Goal: Transaction & Acquisition: Purchase product/service

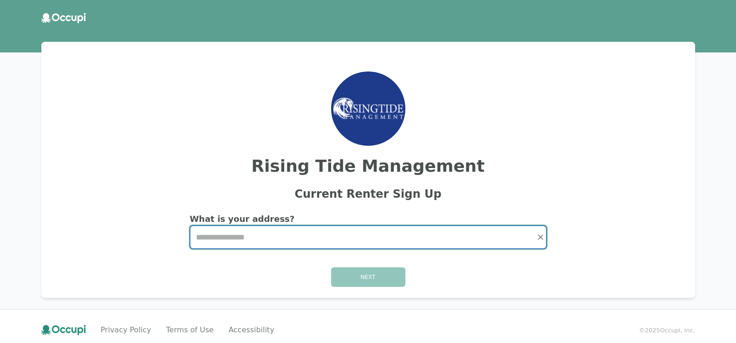
click at [230, 236] on input "Start typing..." at bounding box center [368, 237] width 356 height 22
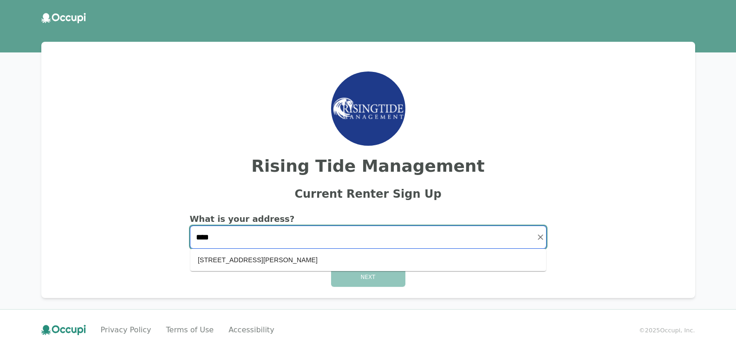
click at [247, 264] on li "1327 Whirlaway Cir Helena, AL 35080" at bounding box center [368, 260] width 356 height 15
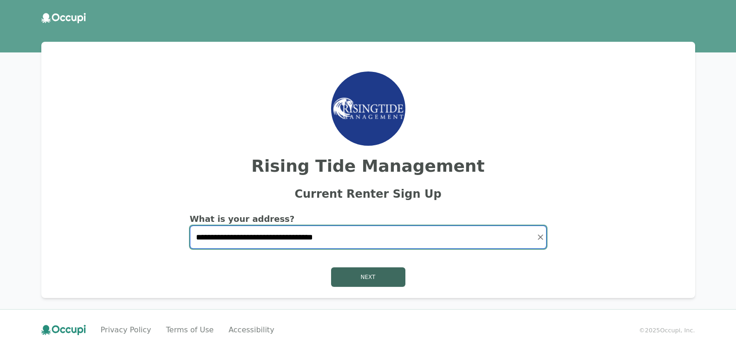
type input "**********"
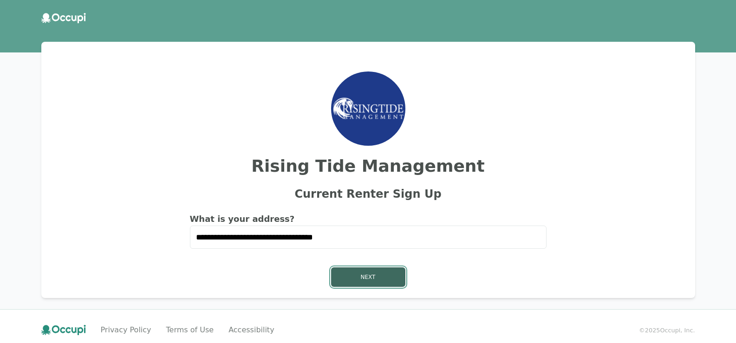
click at [369, 277] on button "Next" at bounding box center [368, 278] width 74 height 20
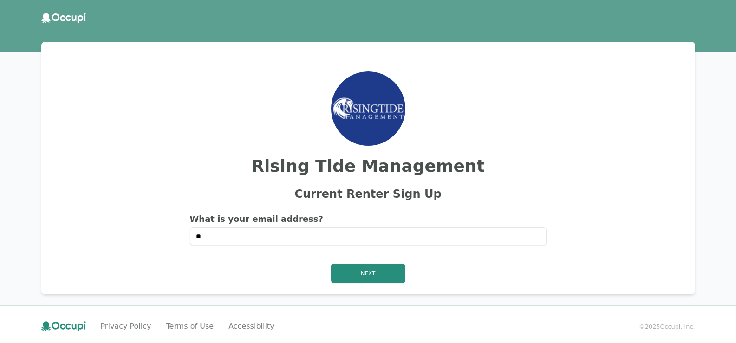
type input "*"
type input "**********"
click at [359, 273] on button "Next" at bounding box center [368, 274] width 74 height 20
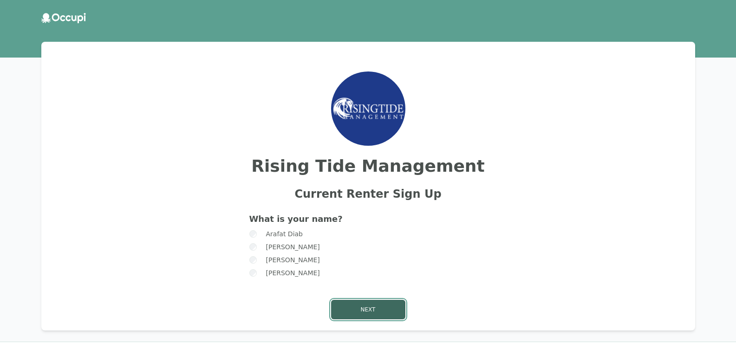
click at [383, 309] on button "Next" at bounding box center [368, 310] width 74 height 20
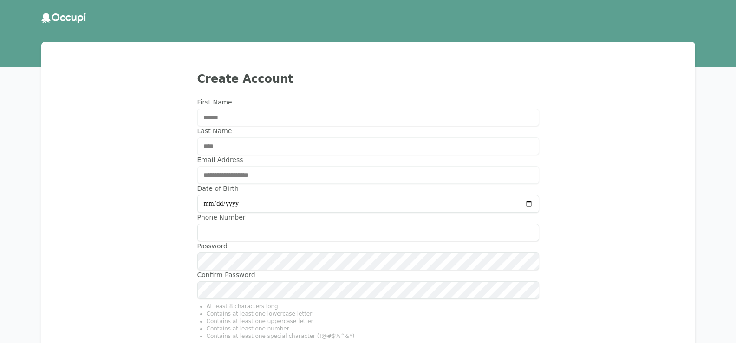
type input "**********"
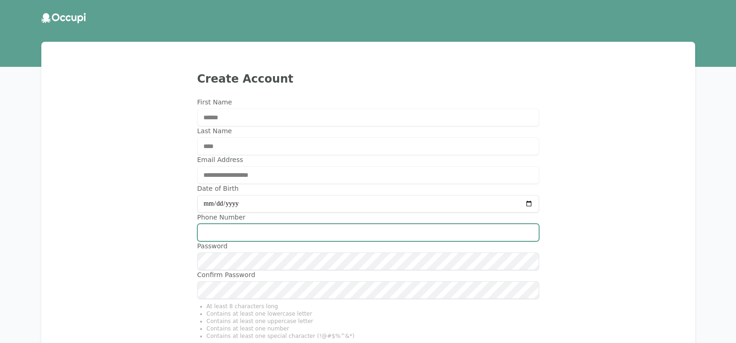
click at [248, 230] on input "Phone Number" at bounding box center [368, 233] width 342 height 18
type input "**********"
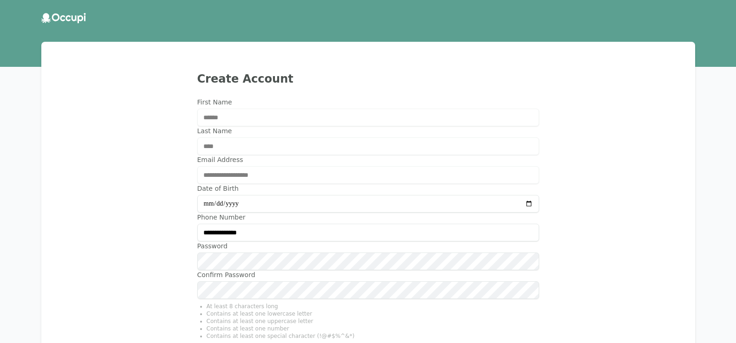
click at [578, 226] on div "**********" at bounding box center [369, 217] width 632 height 329
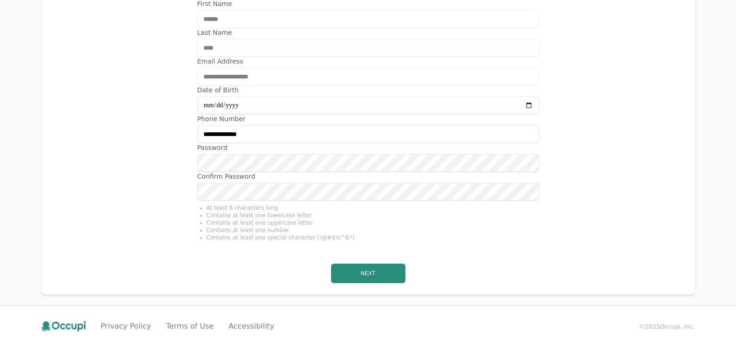
scroll to position [102, 0]
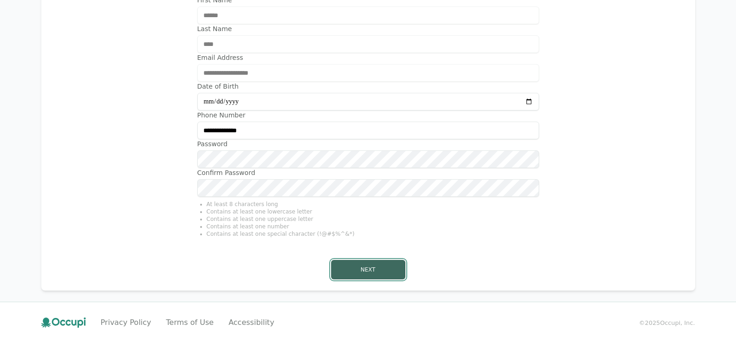
click at [368, 267] on button "Next" at bounding box center [368, 270] width 74 height 20
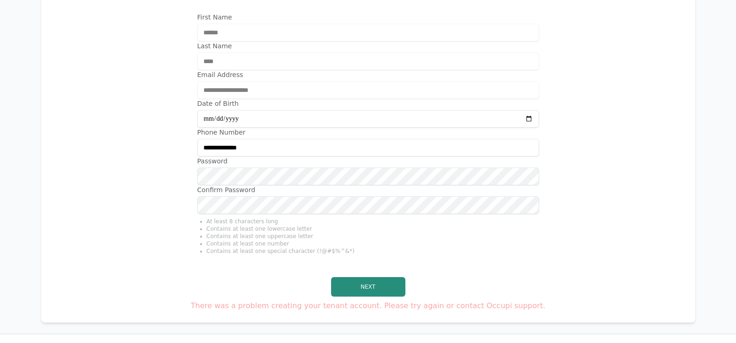
scroll to position [71, 0]
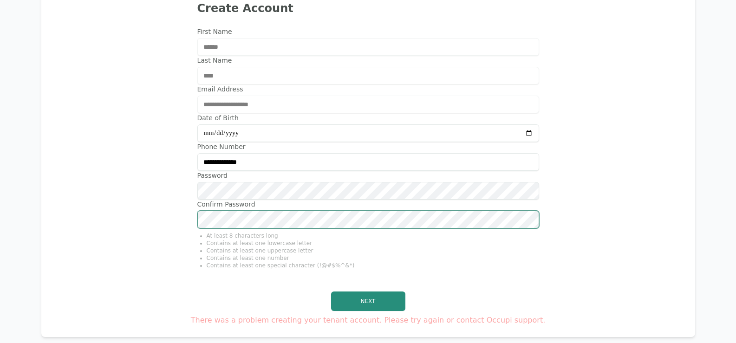
click at [184, 222] on div "**********" at bounding box center [368, 150] width 379 height 246
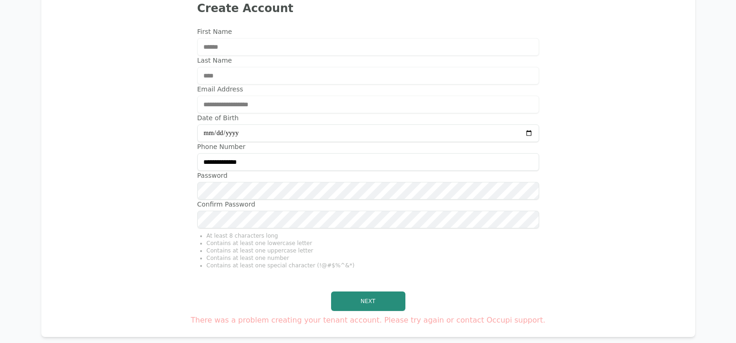
click at [403, 243] on li "Contains at least one lowercase letter" at bounding box center [373, 243] width 333 height 7
click at [354, 302] on button "Next" at bounding box center [368, 302] width 74 height 20
click at [465, 264] on li "Contains at least one special character (!@#$%^&*)" at bounding box center [373, 265] width 333 height 7
click at [374, 292] on button "Next" at bounding box center [368, 302] width 74 height 20
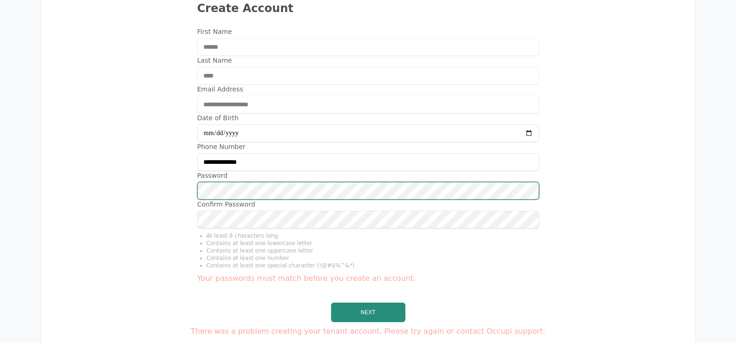
click at [179, 193] on div "**********" at bounding box center [368, 155] width 379 height 257
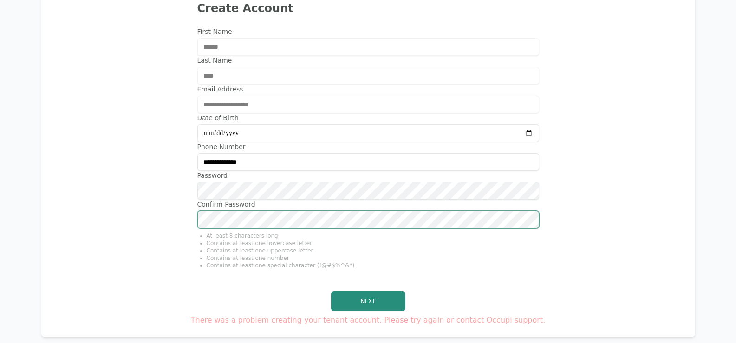
click at [181, 229] on div "**********" at bounding box center [368, 150] width 379 height 246
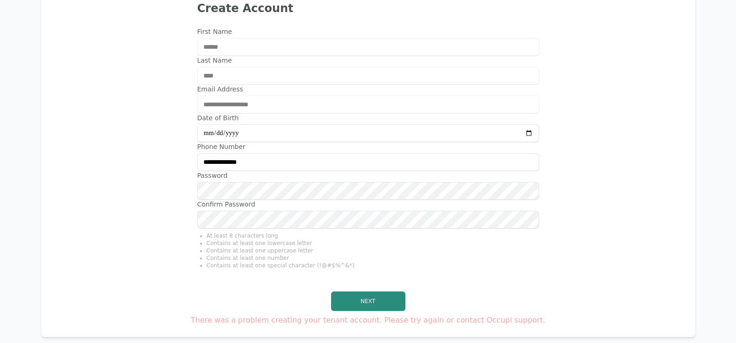
click at [452, 259] on li "Contains at least one number" at bounding box center [373, 258] width 333 height 7
click at [375, 298] on button "Next" at bounding box center [368, 302] width 74 height 20
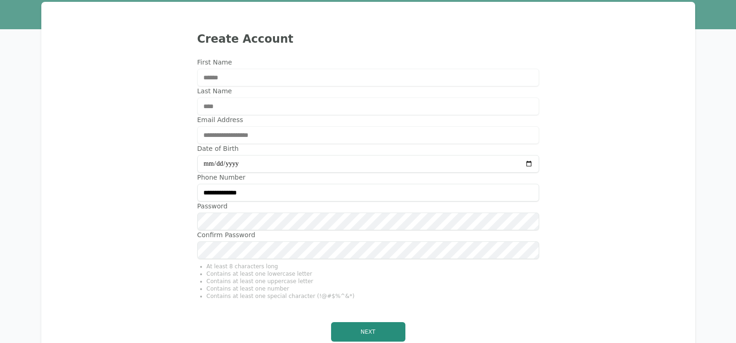
scroll to position [0, 0]
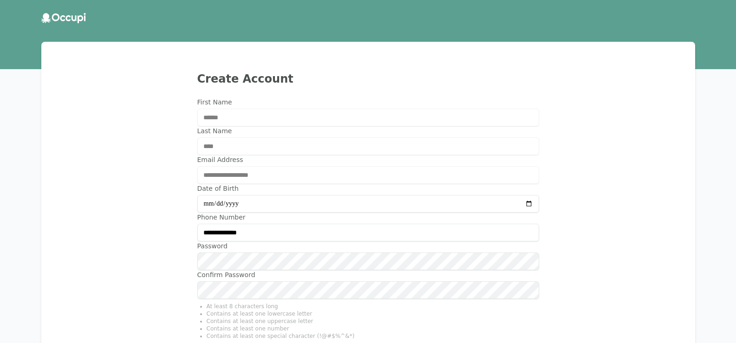
click at [68, 8] on header at bounding box center [368, 18] width 736 height 25
click at [71, 14] on icon at bounding box center [63, 18] width 45 height 10
click at [72, 18] on icon at bounding box center [74, 18] width 5 height 6
drag, startPoint x: 145, startPoint y: 0, endPoint x: 139, endPoint y: 226, distance: 226.3
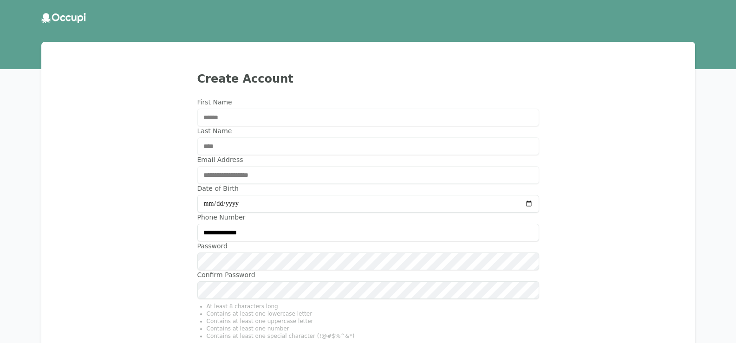
click at [139, 226] on div "**********" at bounding box center [369, 225] width 632 height 344
click at [70, 20] on icon at bounding box center [68, 18] width 5 height 6
click at [69, 20] on icon at bounding box center [68, 18] width 5 height 6
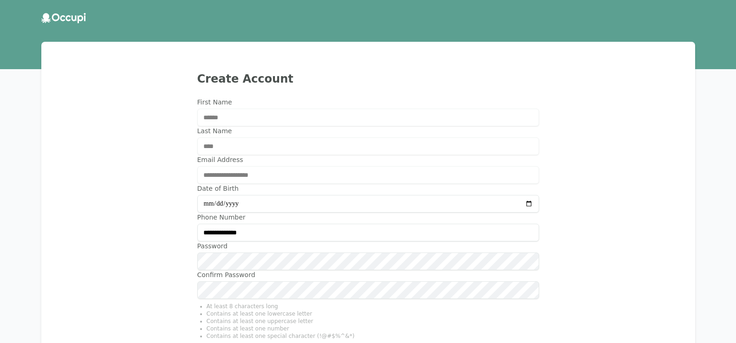
click at [184, 17] on div at bounding box center [368, 18] width 654 height 10
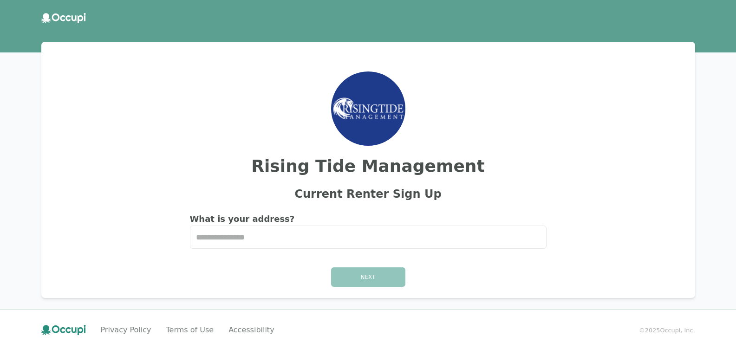
click at [63, 20] on icon at bounding box center [62, 18] width 5 height 6
click at [380, 110] on img at bounding box center [368, 108] width 74 height 27
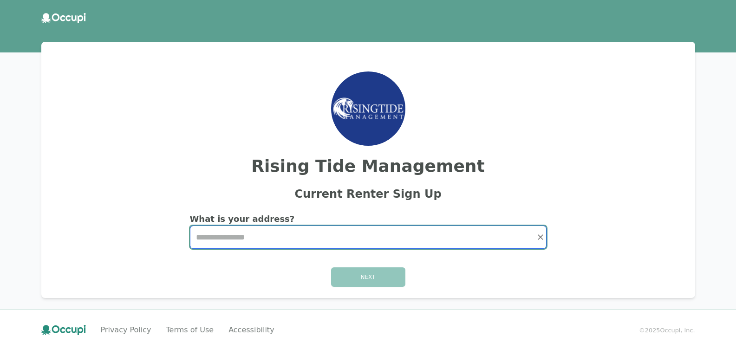
click at [273, 240] on input "Start typing..." at bounding box center [368, 237] width 356 height 22
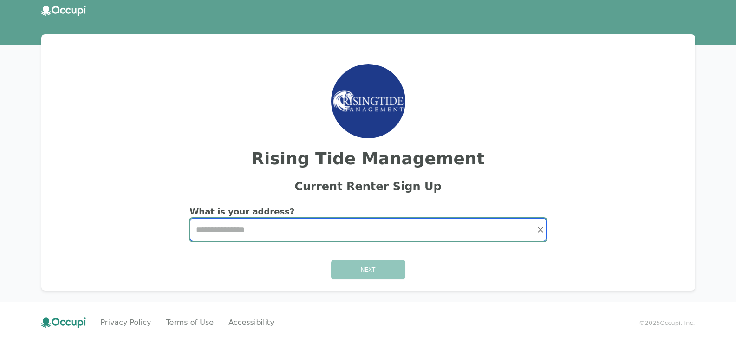
click at [223, 231] on input "Start typing..." at bounding box center [368, 230] width 356 height 22
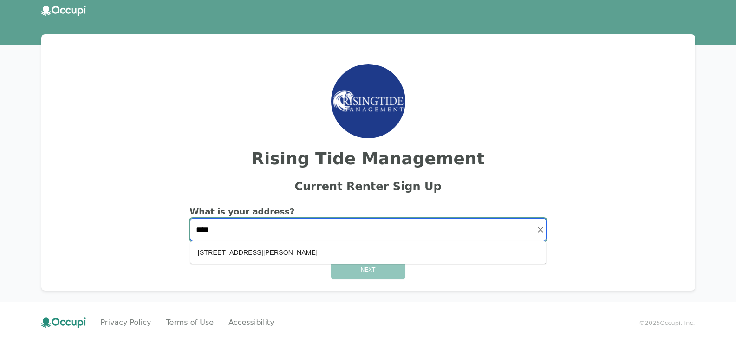
click at [250, 256] on li "1327 Whirlaway Cir Helena, AL 35080" at bounding box center [368, 252] width 356 height 15
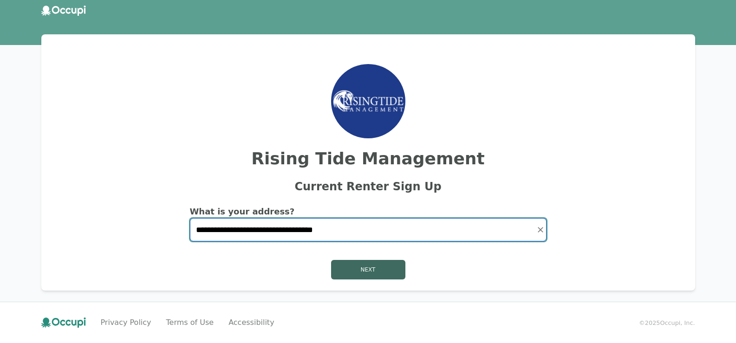
type input "**********"
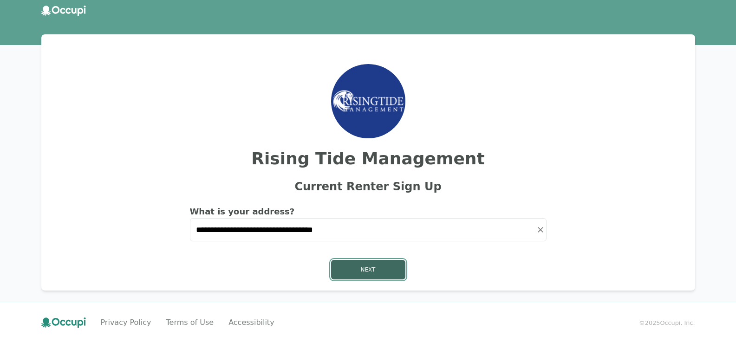
click at [376, 272] on button "Next" at bounding box center [368, 270] width 74 height 20
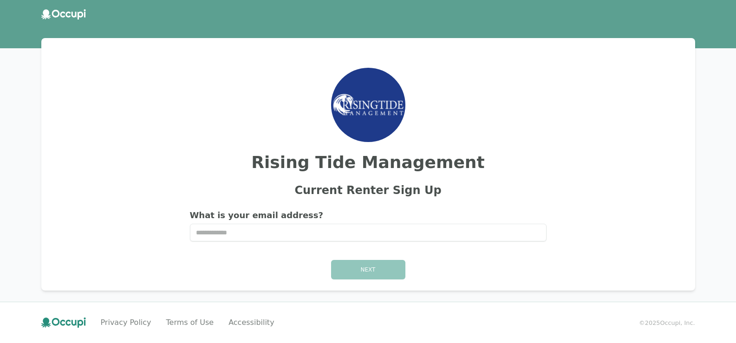
scroll to position [4, 0]
click at [217, 231] on input "text" at bounding box center [368, 233] width 357 height 18
type input "**********"
click at [364, 263] on button "Next" at bounding box center [368, 270] width 74 height 20
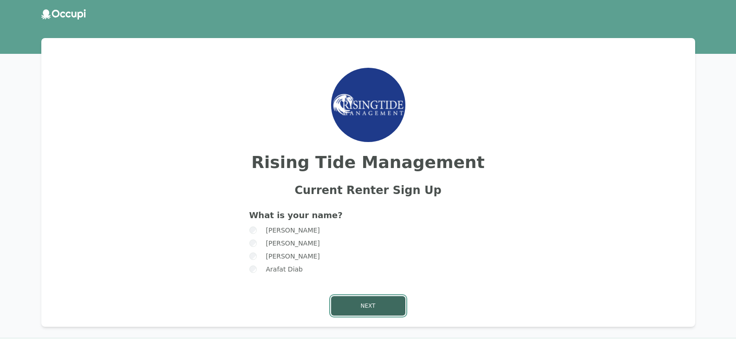
click at [367, 304] on button "Next" at bounding box center [368, 306] width 74 height 20
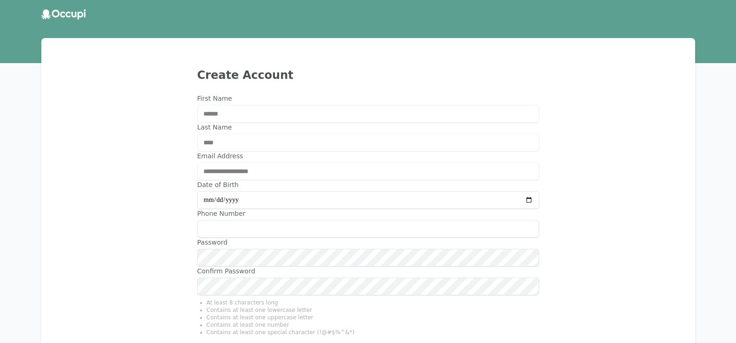
click at [223, 204] on input "Date of Birth" at bounding box center [368, 200] width 342 height 18
click at [210, 199] on input "Date of Birth" at bounding box center [368, 200] width 342 height 18
type input "**********"
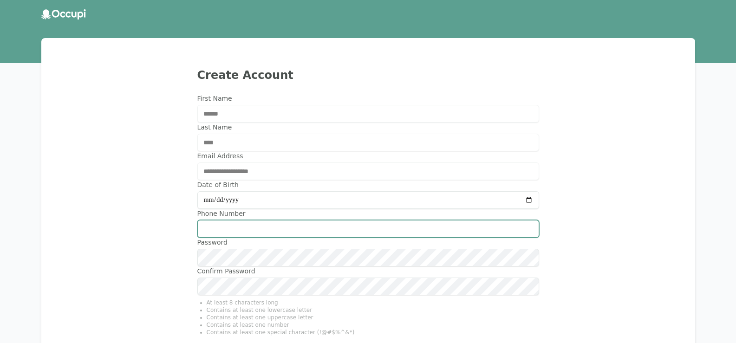
click at [220, 227] on input "Phone Number" at bounding box center [368, 229] width 342 height 18
type input "**********"
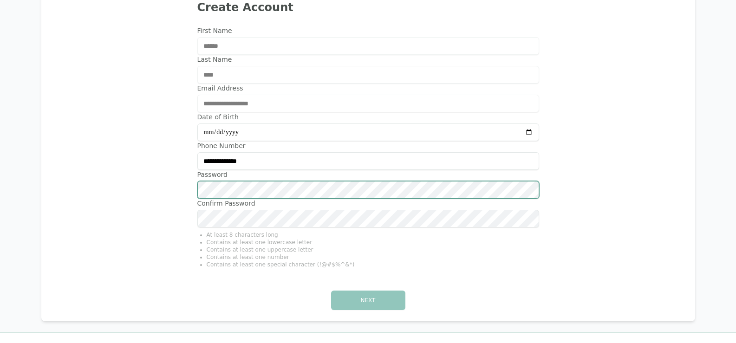
scroll to position [56, 0]
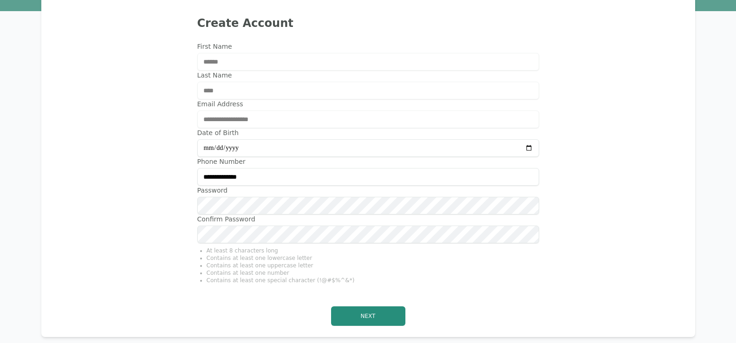
click at [444, 279] on li "Contains at least one special character (!@#$%^&*)" at bounding box center [373, 280] width 333 height 7
click at [392, 314] on button "Next" at bounding box center [368, 317] width 74 height 20
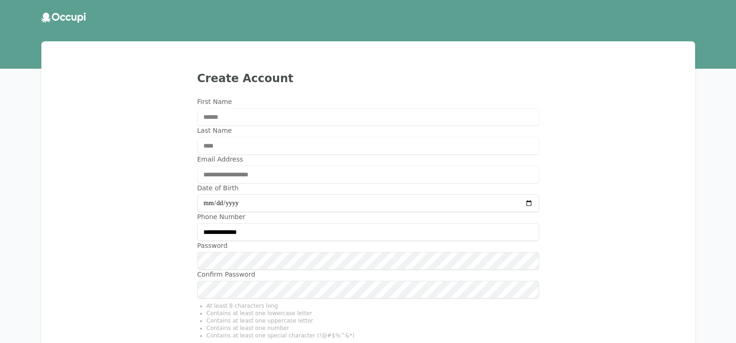
scroll to position [0, 0]
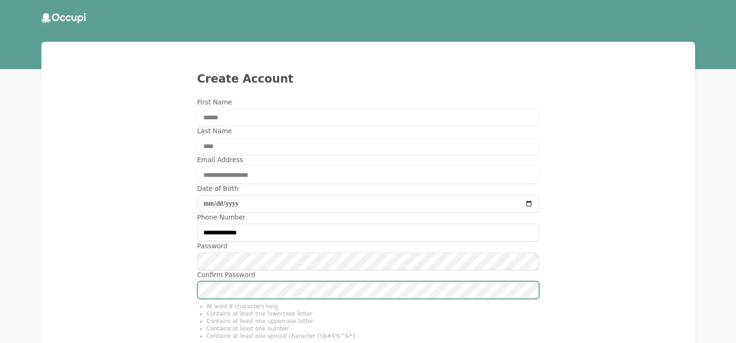
click at [144, 242] on div "**********" at bounding box center [369, 225] width 632 height 344
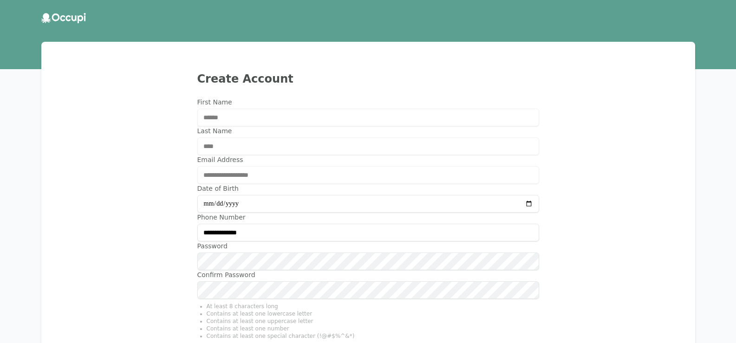
drag, startPoint x: 101, startPoint y: 15, endPoint x: 70, endPoint y: 11, distance: 31.9
click at [70, 11] on header at bounding box center [368, 18] width 736 height 25
click at [69, 17] on icon at bounding box center [68, 18] width 5 height 6
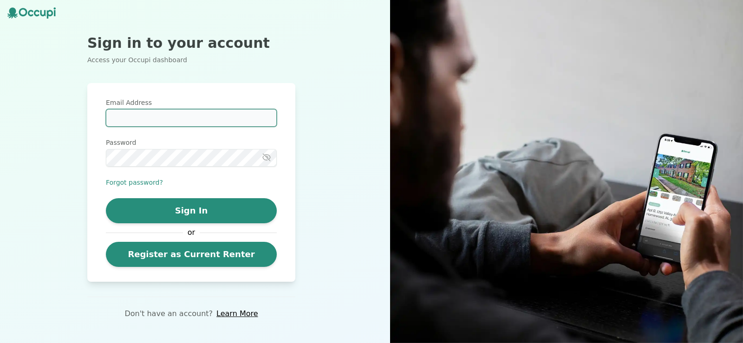
click at [173, 121] on input "Email Address" at bounding box center [191, 118] width 171 height 18
type input "**********"
click at [270, 157] on icon "button" at bounding box center [266, 157] width 7 height 7
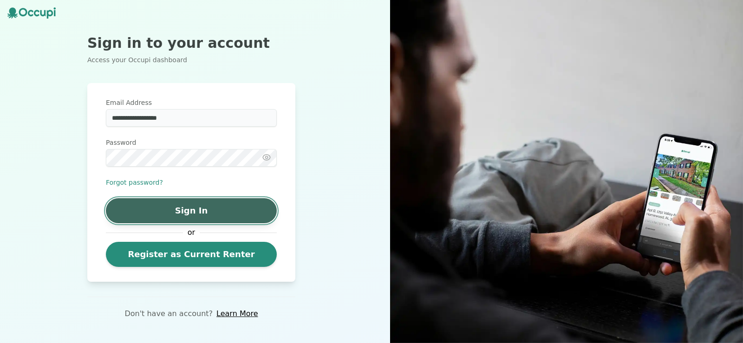
click at [208, 210] on button "Sign In" at bounding box center [191, 210] width 171 height 25
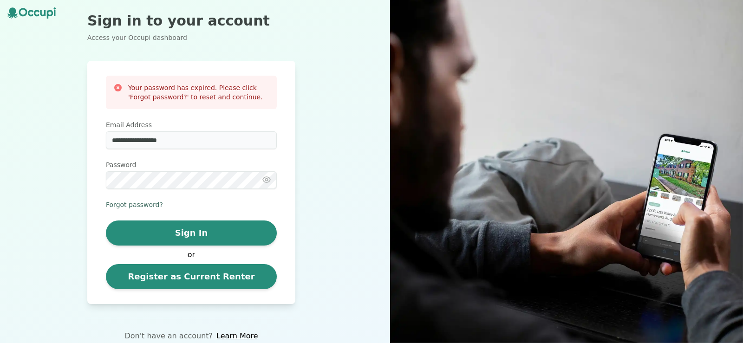
click at [143, 203] on button "Forgot password?" at bounding box center [134, 204] width 57 height 9
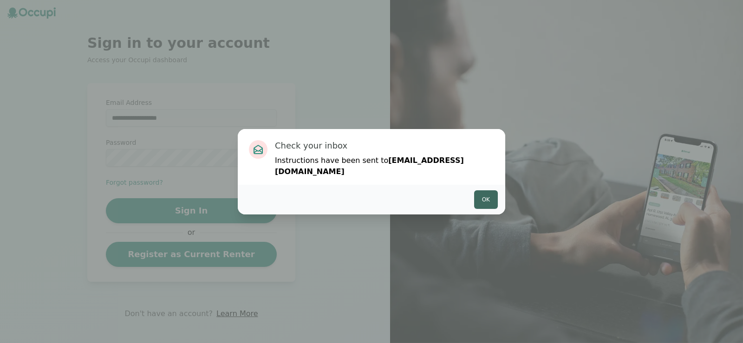
click at [488, 198] on button "Ok" at bounding box center [486, 199] width 24 height 19
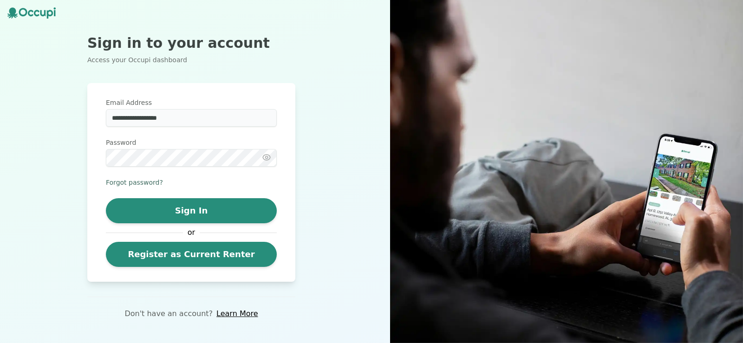
click at [149, 180] on button "Forgot password?" at bounding box center [134, 182] width 57 height 9
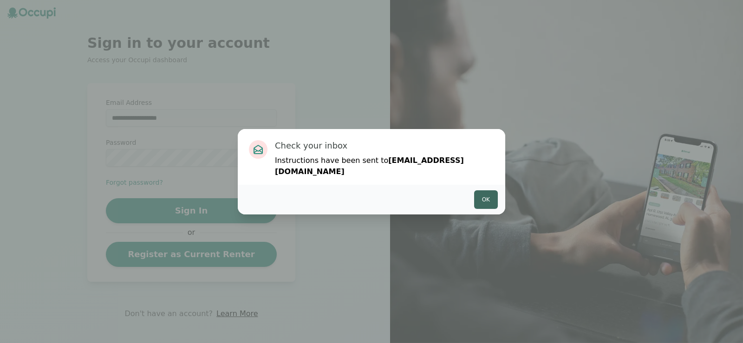
click at [490, 190] on button "Ok" at bounding box center [486, 199] width 24 height 19
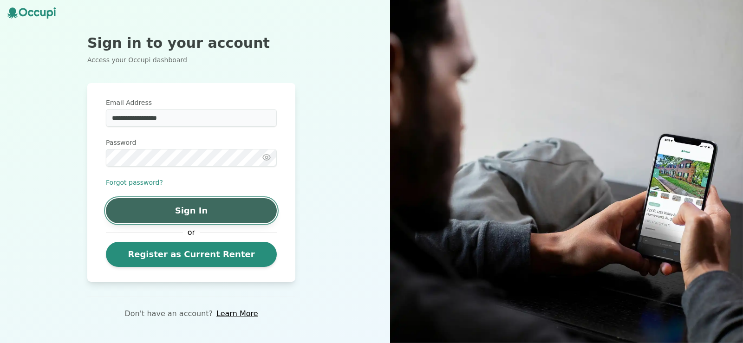
click at [174, 212] on button "Sign In" at bounding box center [191, 210] width 171 height 25
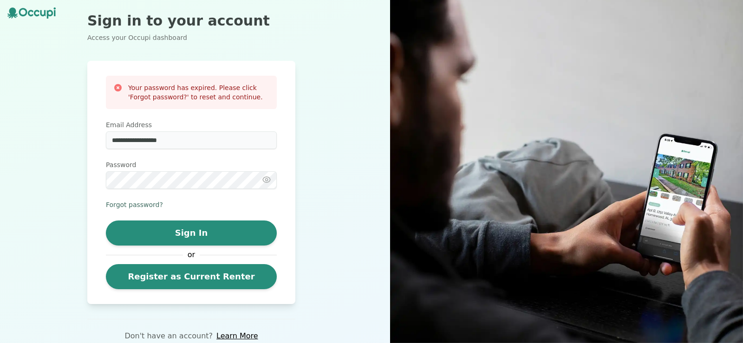
click at [150, 203] on button "Forgot password?" at bounding box center [134, 204] width 57 height 9
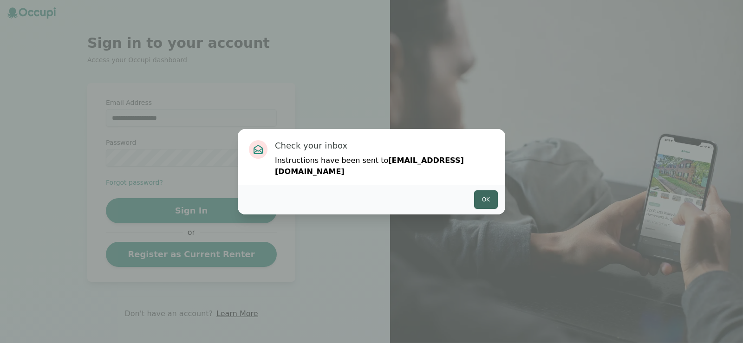
click at [492, 195] on button "Ok" at bounding box center [486, 199] width 24 height 19
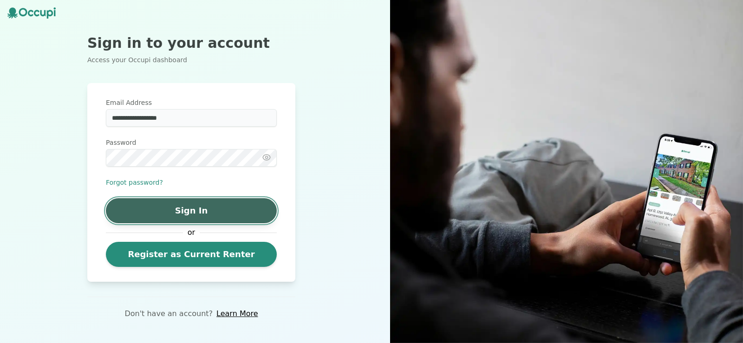
click at [225, 213] on button "Sign In" at bounding box center [191, 210] width 171 height 25
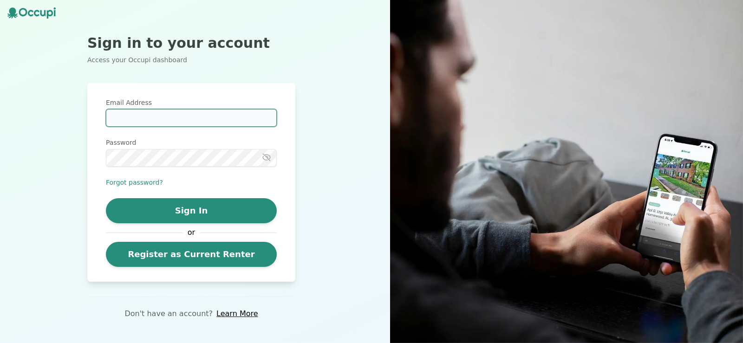
click at [158, 113] on input "Email Address" at bounding box center [191, 118] width 171 height 18
click at [191, 119] on input "Email Address" at bounding box center [191, 118] width 171 height 18
type input "**********"
click at [137, 183] on button "Forgot password?" at bounding box center [134, 182] width 57 height 9
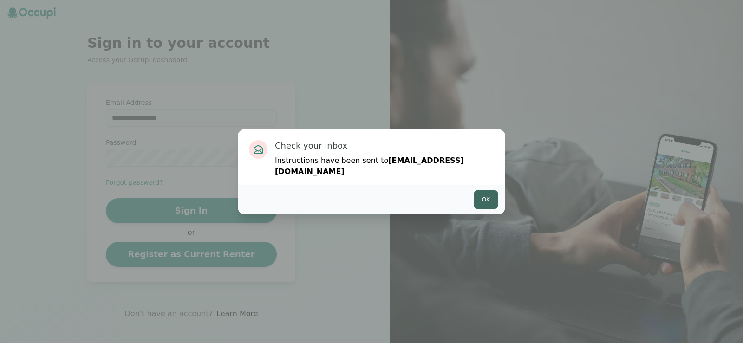
click at [486, 194] on button "Ok" at bounding box center [486, 199] width 24 height 19
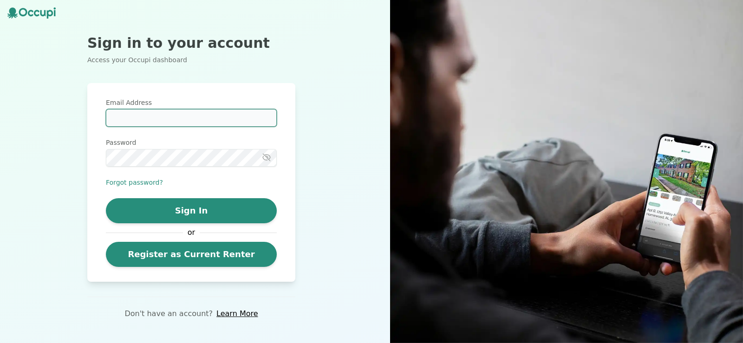
click at [180, 121] on input "Email Address" at bounding box center [191, 118] width 171 height 18
type input "**********"
click at [265, 160] on icon "button" at bounding box center [266, 157] width 9 height 9
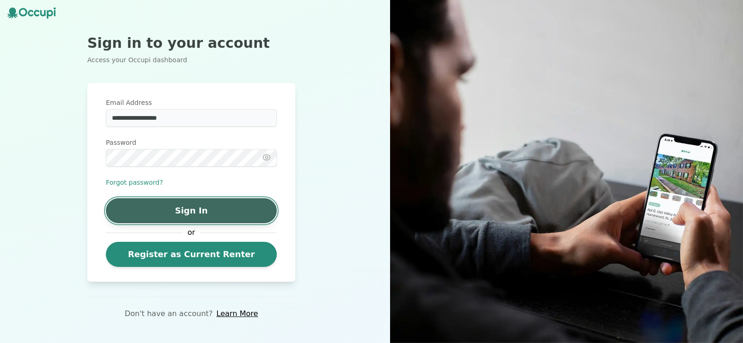
click at [197, 199] on button "Sign In" at bounding box center [191, 210] width 171 height 25
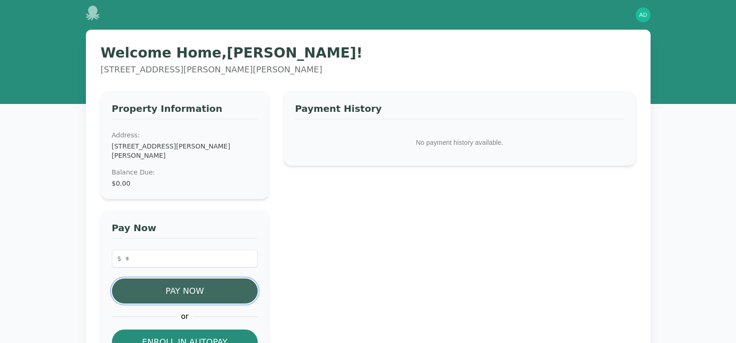
click at [205, 282] on button "Pay Now" at bounding box center [185, 291] width 146 height 25
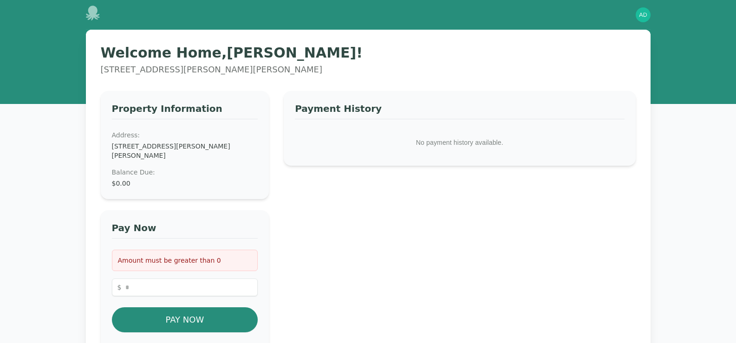
click at [203, 182] on div "Property Information Address: 1327 Whirlaway Cir, Helena, AL 35080 Balance Due …" at bounding box center [185, 145] width 169 height 108
click at [148, 169] on div "Balance Due : $0.00" at bounding box center [185, 178] width 146 height 20
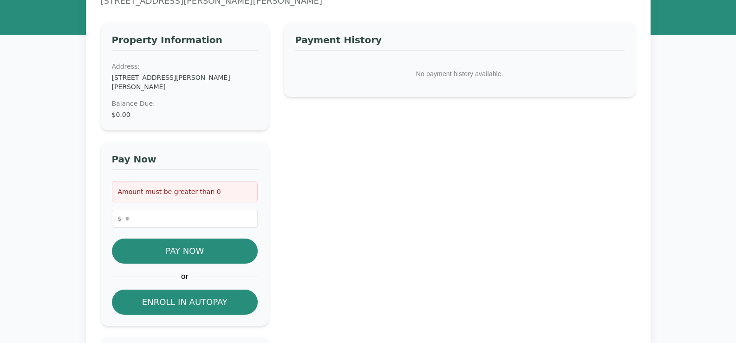
scroll to position [93, 0]
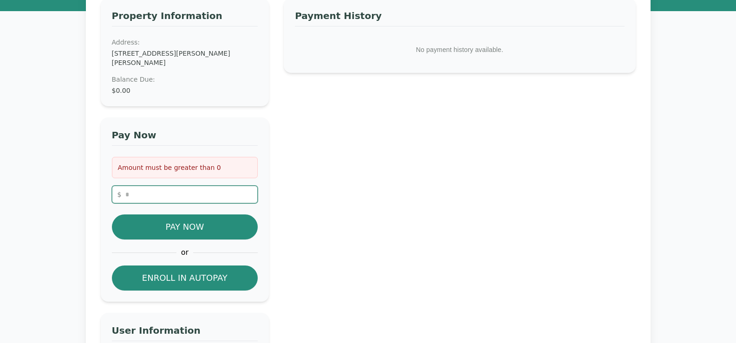
click at [144, 186] on input "number" at bounding box center [185, 195] width 146 height 18
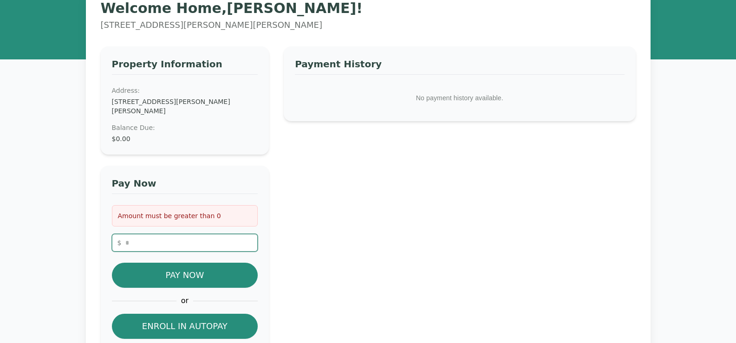
scroll to position [0, 0]
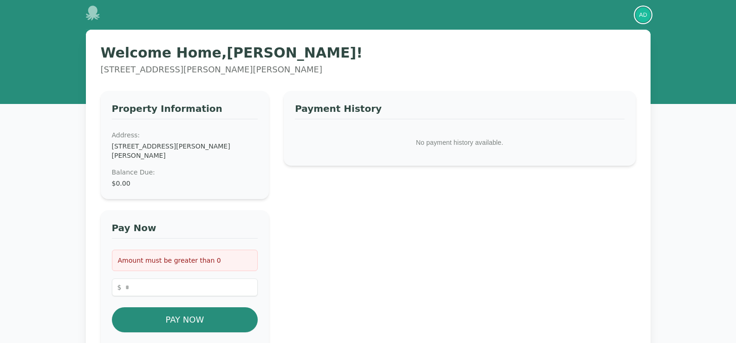
click at [642, 17] on img "button" at bounding box center [643, 14] width 15 height 15
click at [593, 31] on button "Your Profile" at bounding box center [606, 34] width 89 height 17
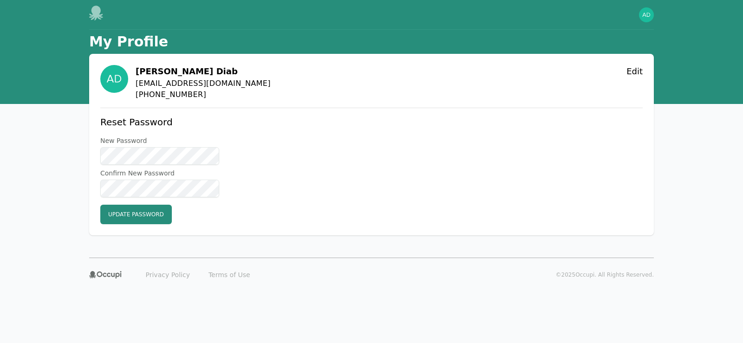
click at [101, 16] on icon at bounding box center [96, 13] width 15 height 15
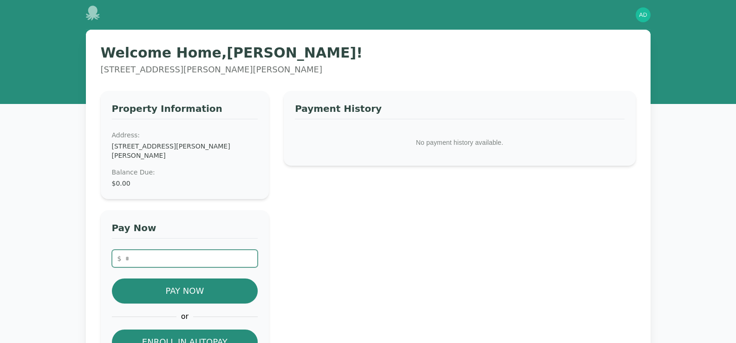
click at [156, 252] on input "number" at bounding box center [185, 259] width 146 height 18
type input "*******"
click at [326, 252] on div "Payment History No payment history available." at bounding box center [460, 324] width 352 height 466
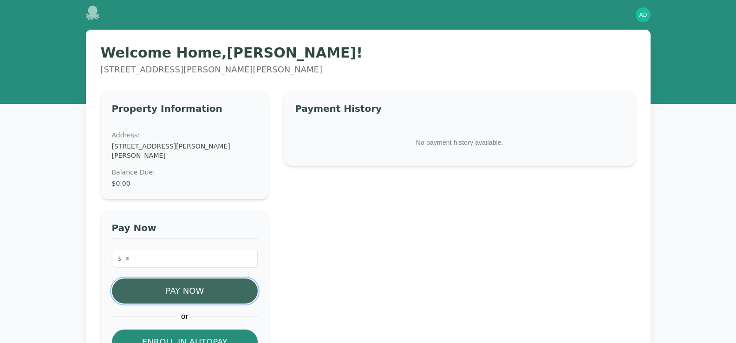
click at [191, 281] on button "Pay Now" at bounding box center [185, 291] width 146 height 25
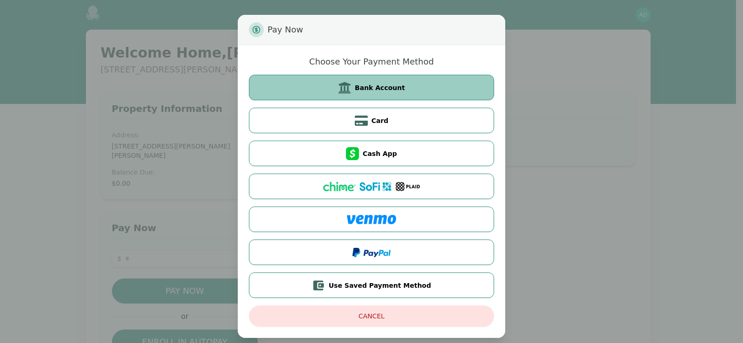
click at [365, 84] on span "Bank Account" at bounding box center [380, 87] width 50 height 9
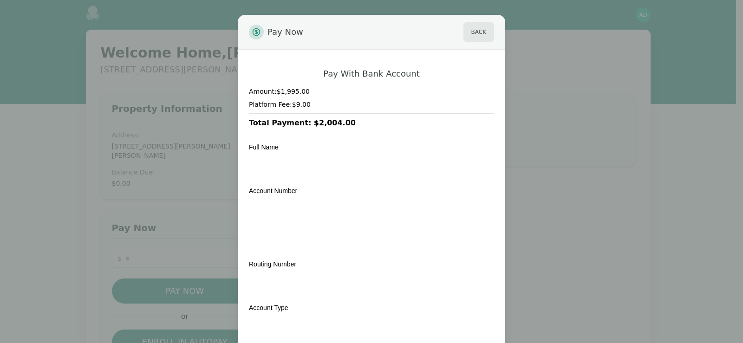
click at [553, 267] on div "Pay Now Back Pay With Bank Account Amount: $1,995.00 Platform Fee: $9.00 Total …" at bounding box center [371, 231] width 743 height 462
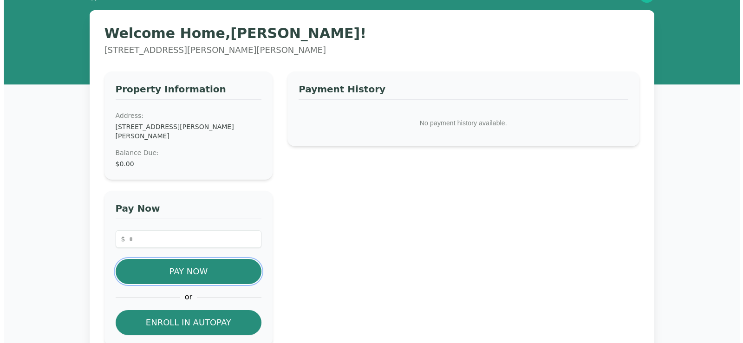
scroll to position [19, 0]
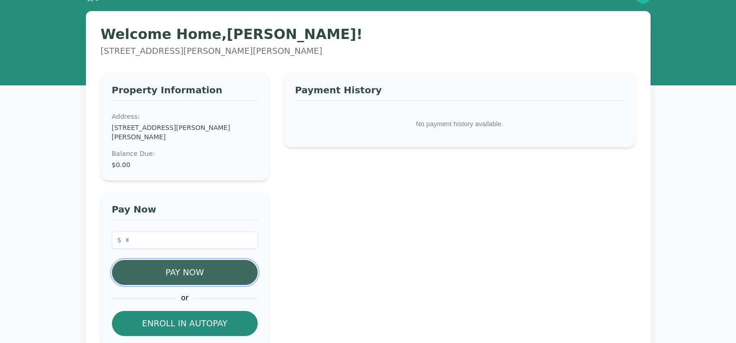
click at [163, 267] on button "Pay Now" at bounding box center [185, 272] width 146 height 25
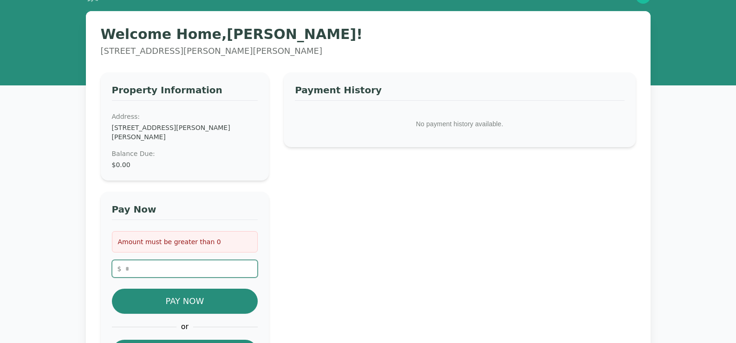
click at [162, 260] on input "number" at bounding box center [185, 269] width 146 height 18
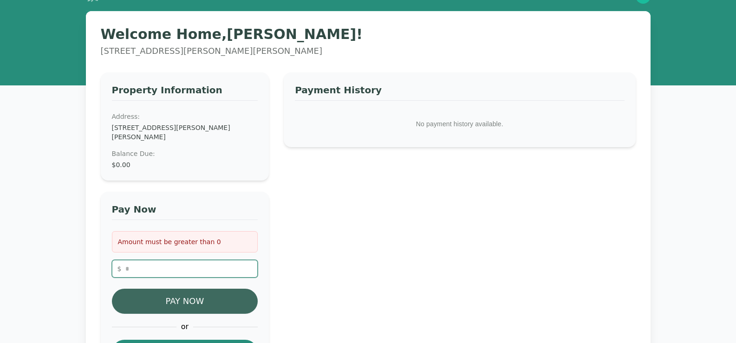
type input "*******"
click at [189, 290] on button "Pay Now" at bounding box center [185, 301] width 146 height 25
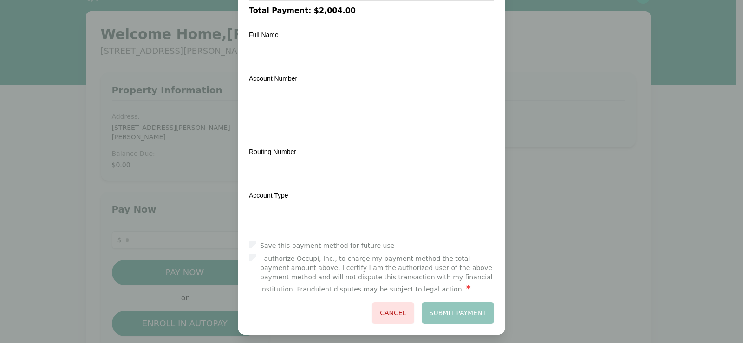
scroll to position [119, 0]
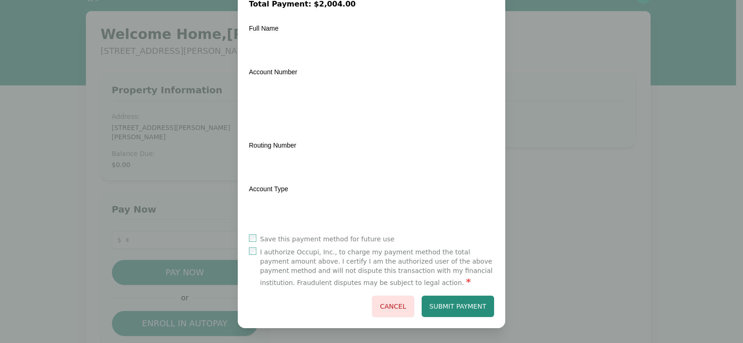
click at [380, 255] on label "I authorize Occupi, Inc., to charge my payment method the total payment amount …" at bounding box center [377, 268] width 234 height 41
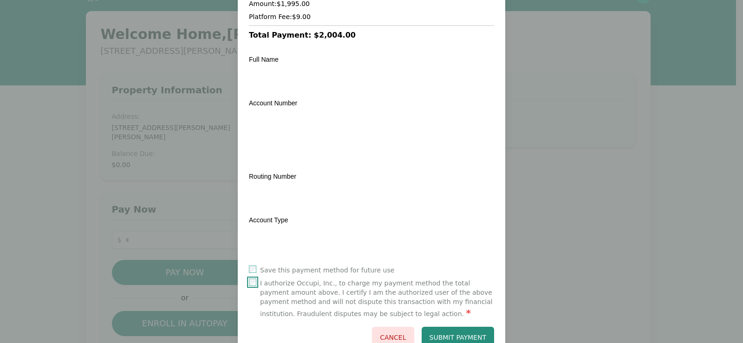
scroll to position [72, 0]
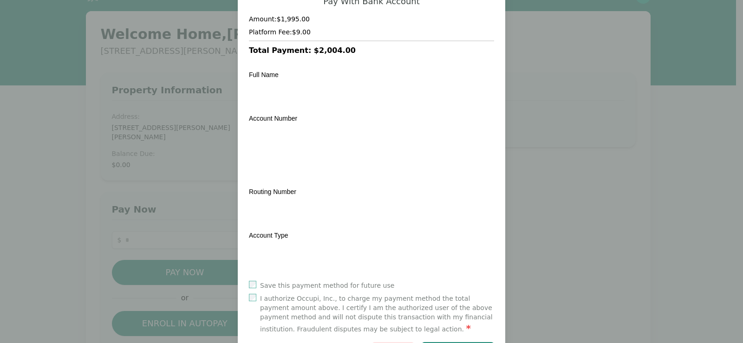
click at [425, 61] on div "Pay With Bank Account Amount: $1,995.00 Platform Fee: $9.00 Total Payment: $2,0…" at bounding box center [371, 180] width 245 height 368
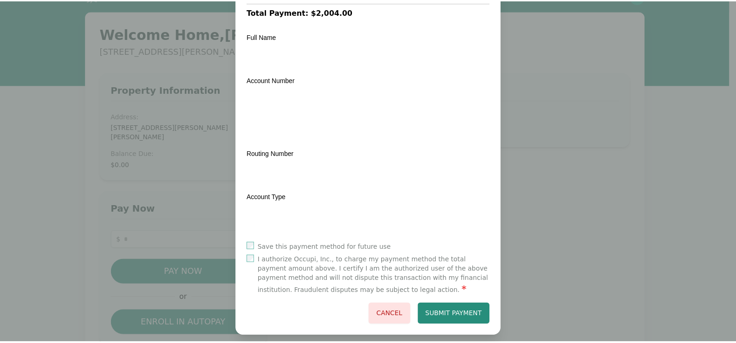
scroll to position [119, 0]
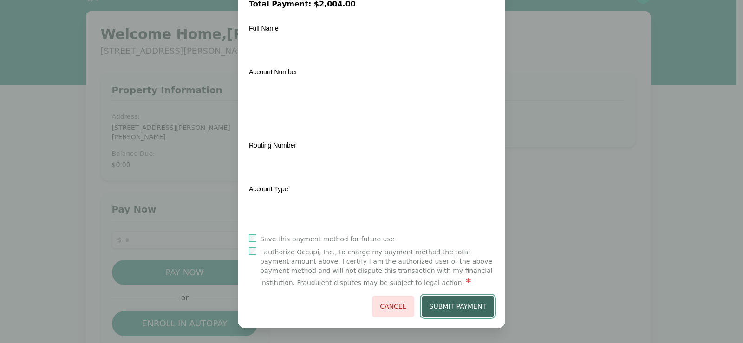
click at [452, 301] on button "Submit Payment" at bounding box center [458, 306] width 73 height 21
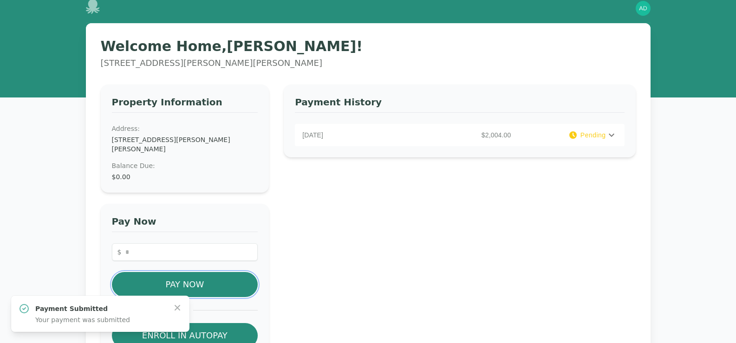
scroll to position [0, 0]
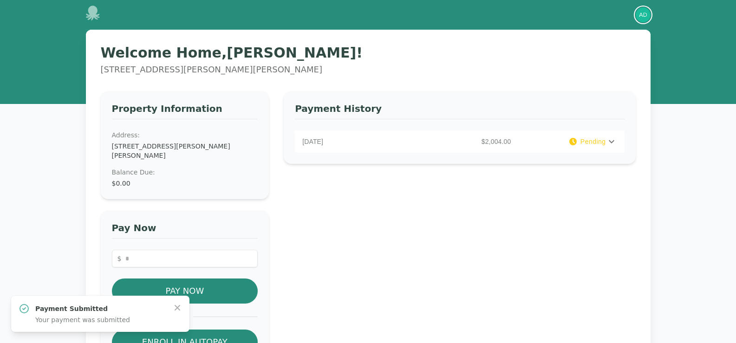
click at [649, 14] on img "button" at bounding box center [643, 14] width 15 height 15
click at [613, 141] on icon at bounding box center [611, 141] width 11 height 11
click at [613, 141] on icon at bounding box center [612, 141] width 6 height 3
click at [655, 124] on div "Welcome Home, Arafat ! 1327 Whirlaway Cir, Helena, AL 35080 Property Informatio…" at bounding box center [368, 312] width 595 height 564
click at [460, 262] on div "Payment History August 29, 2025 $2,004.00 Pending PAYMENT DETAILS Rent : $1,995…" at bounding box center [460, 324] width 352 height 466
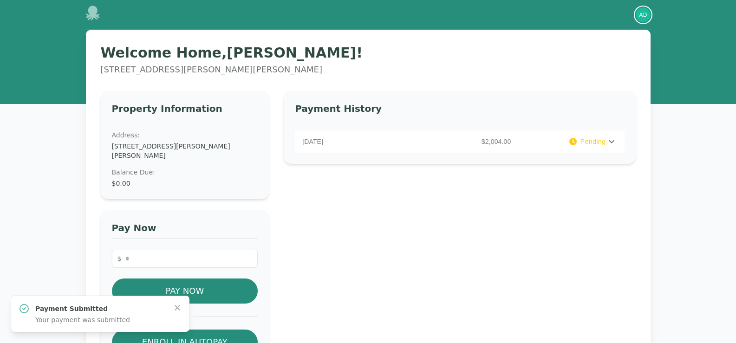
click at [644, 18] on img "button" at bounding box center [643, 14] width 15 height 15
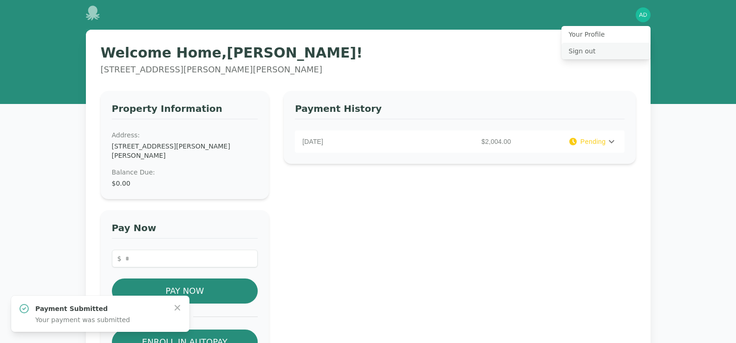
click at [591, 47] on button "Sign out" at bounding box center [606, 51] width 89 height 17
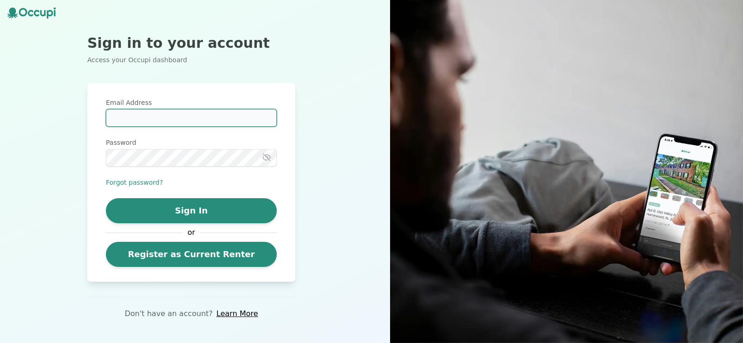
click at [140, 124] on input "Email Address" at bounding box center [191, 118] width 171 height 18
type input "**********"
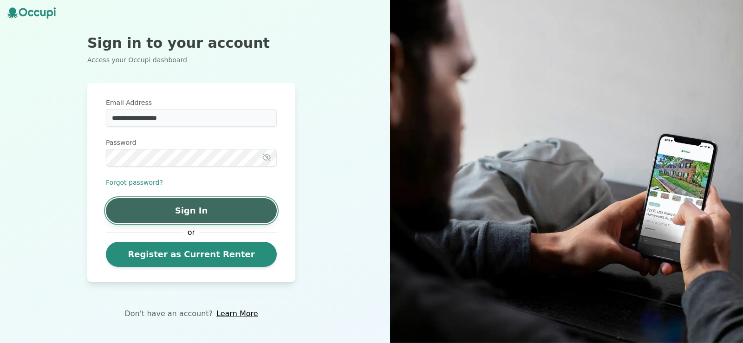
click at [221, 207] on button "Sign In" at bounding box center [191, 210] width 171 height 25
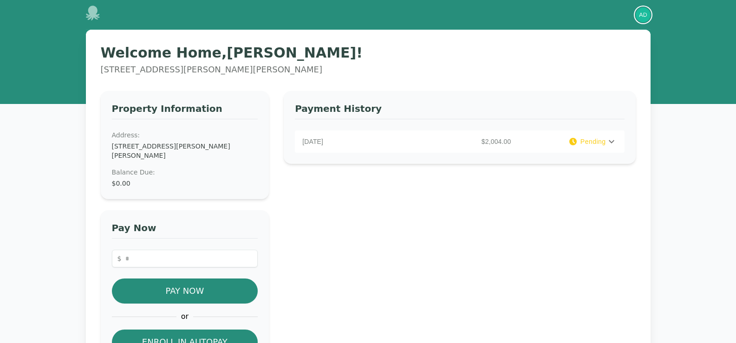
click at [644, 17] on img "button" at bounding box center [643, 14] width 15 height 15
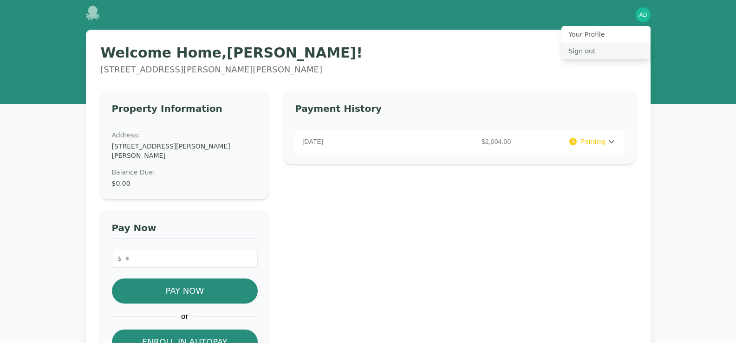
click at [586, 49] on button "Sign out" at bounding box center [606, 51] width 89 height 17
